Goal: Task Accomplishment & Management: Manage account settings

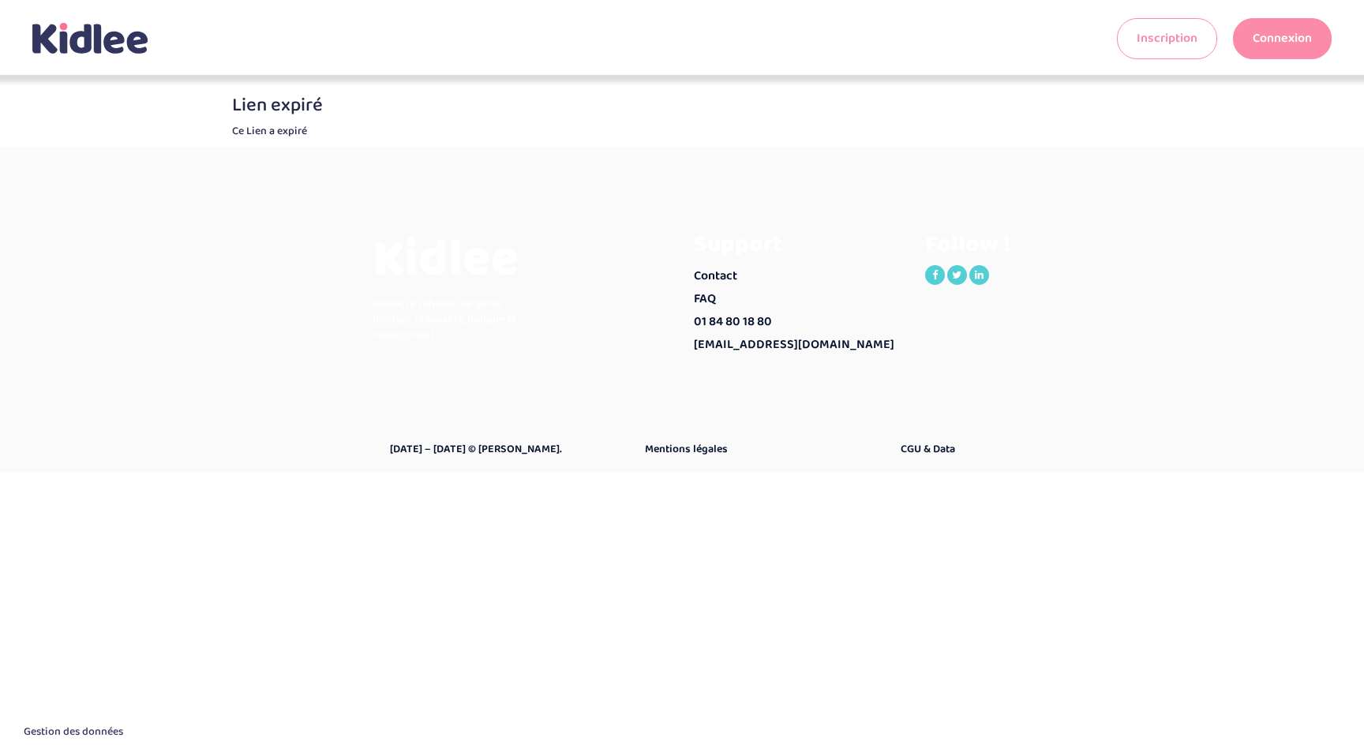
click at [1285, 44] on link "Connexion" at bounding box center [1282, 38] width 99 height 41
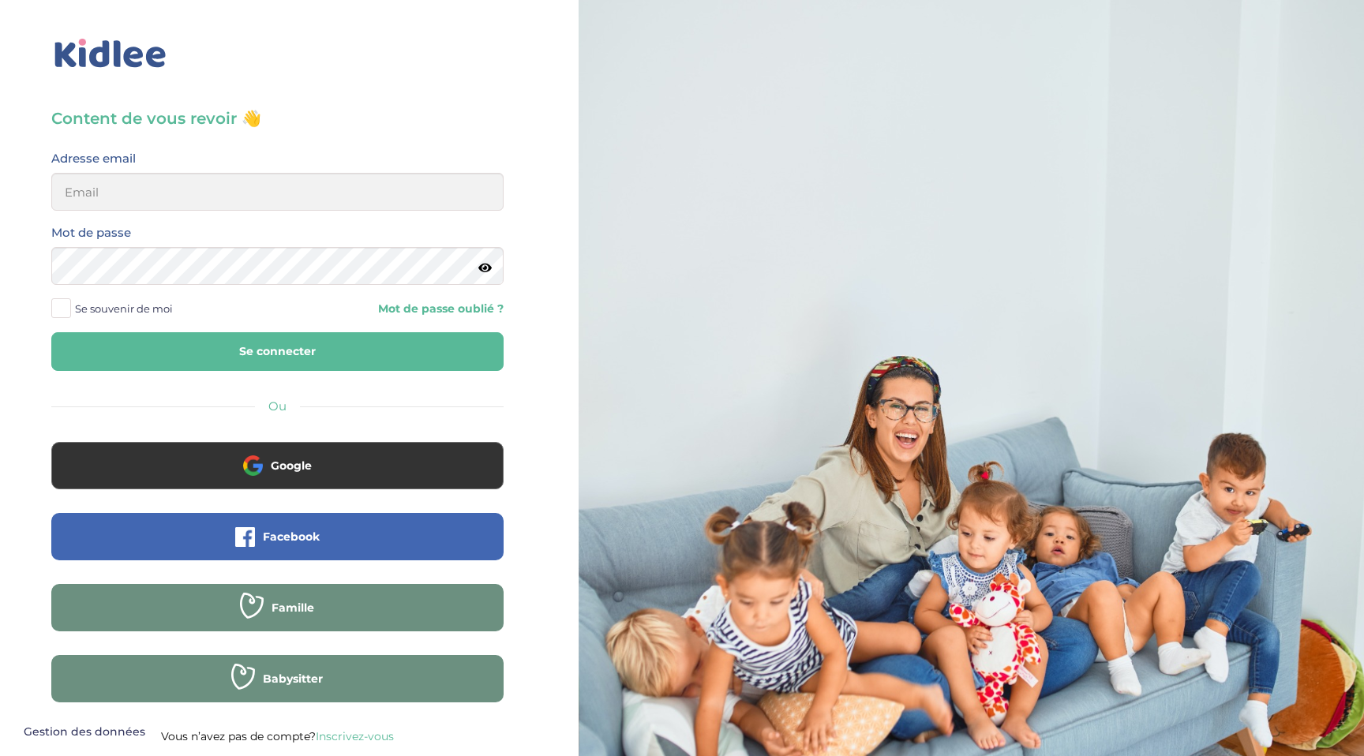
click at [496, 421] on div "Content de vous revoir 👋 Avant de poursuivre veuillez vérifier que tous les cha…" at bounding box center [277, 426] width 452 height 639
click at [356, 197] on input "email" at bounding box center [277, 192] width 452 height 38
click at [407, 53] on div at bounding box center [277, 54] width 452 height 36
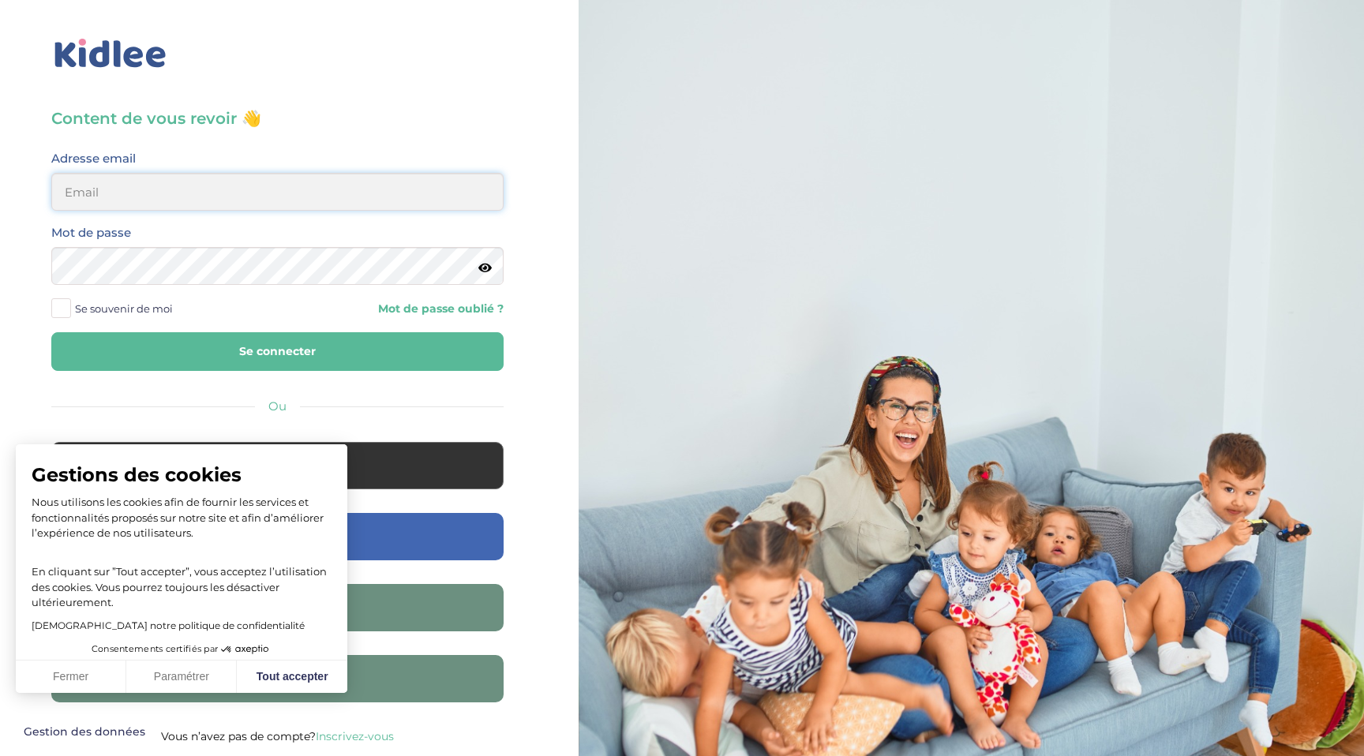
click at [284, 195] on input "email" at bounding box center [277, 192] width 452 height 38
type input "laurenechamla@gmail.com"
